Goal: Task Accomplishment & Management: Use online tool/utility

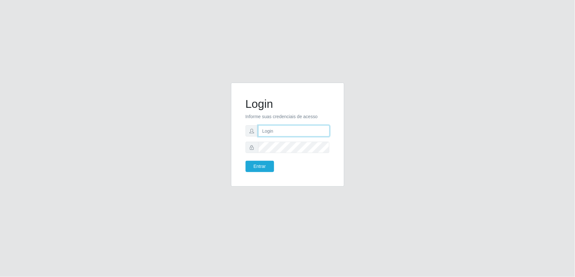
click at [295, 134] on input "text" at bounding box center [293, 130] width 71 height 11
type input "[EMAIL_ADDRESS][PERSON_NAME][DOMAIN_NAME]"
click at [245, 161] on button "Entrar" at bounding box center [259, 166] width 28 height 11
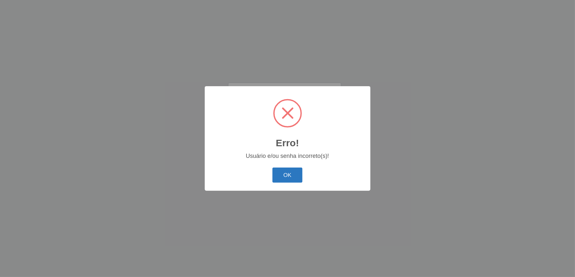
click at [289, 176] on button "OK" at bounding box center [287, 175] width 30 height 15
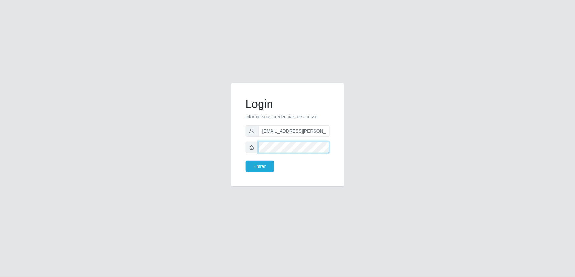
click at [245, 161] on button "Entrar" at bounding box center [259, 166] width 28 height 11
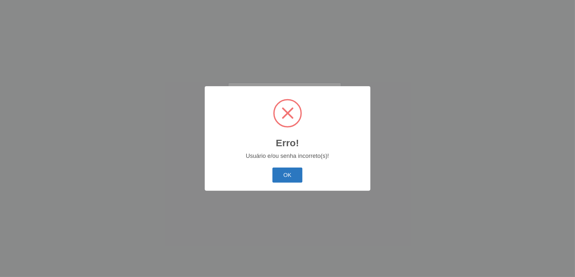
click at [279, 173] on button "OK" at bounding box center [287, 175] width 30 height 15
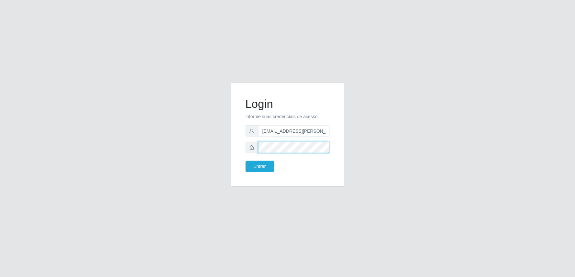
click at [245, 161] on button "Entrar" at bounding box center [259, 166] width 28 height 11
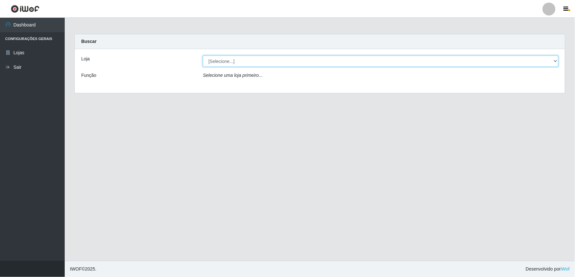
click at [556, 62] on select "[Selecione...] Queiroz Atacadão - Ceará Mirim" at bounding box center [380, 61] width 355 height 11
select select "465"
click at [203, 56] on select "[Selecione...] Queiroz Atacadão - Ceará Mirim" at bounding box center [380, 61] width 355 height 11
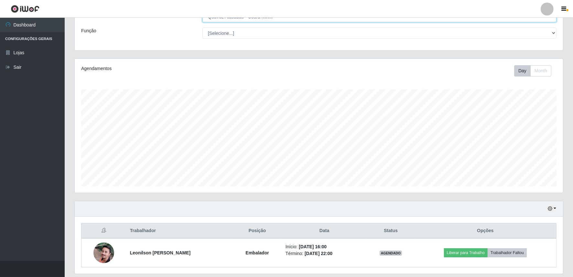
scroll to position [65, 0]
